Goal: Task Accomplishment & Management: Manage account settings

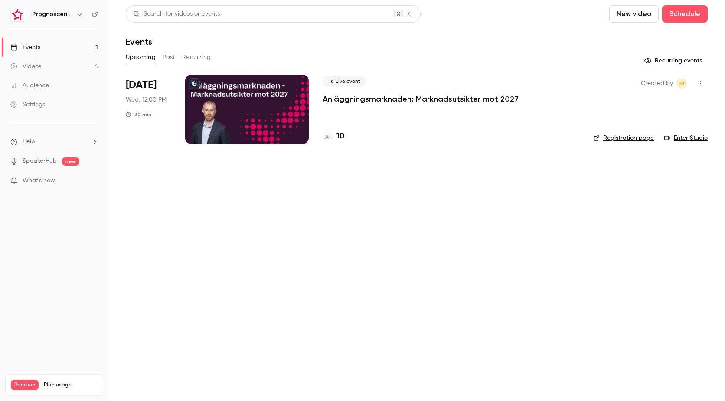
drag, startPoint x: 405, startPoint y: 95, endPoint x: 413, endPoint y: 100, distance: 9.1
click at [405, 95] on p "Anläggningsmarknaden: Marknadsutsikter mot 2027" at bounding box center [421, 99] width 196 height 10
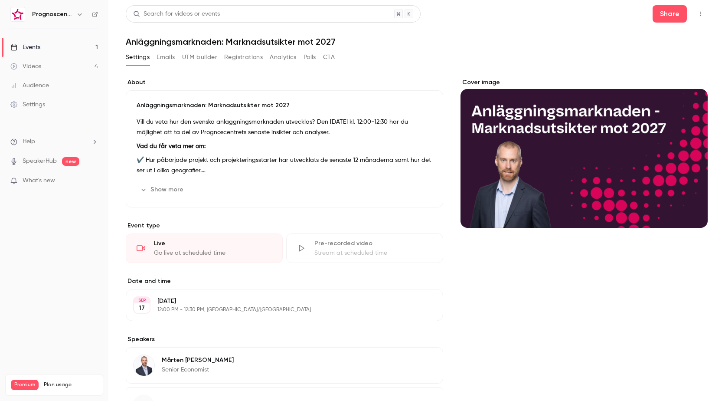
click at [228, 54] on button "Registrations" at bounding box center [243, 57] width 39 height 14
